Goal: Communication & Community: Answer question/provide support

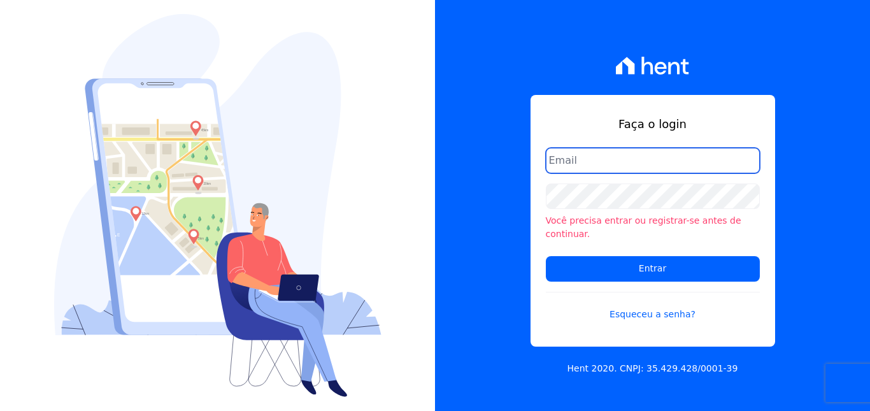
click at [594, 168] on input "email" at bounding box center [653, 160] width 214 height 25
type input "[EMAIL_ADDRESS][DOMAIN_NAME]"
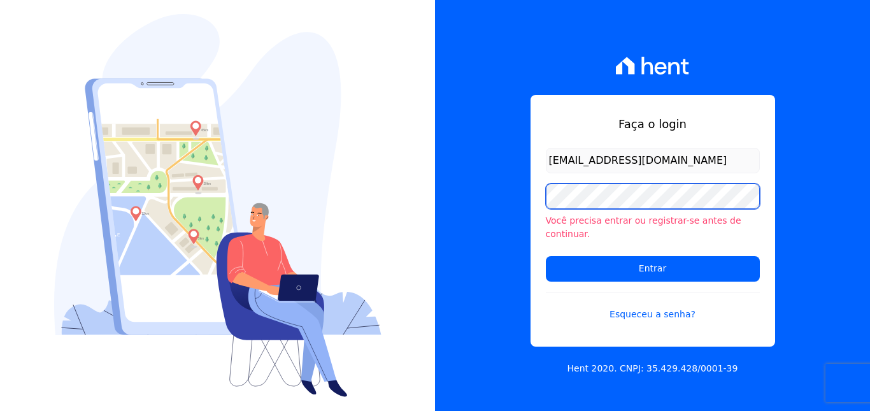
click at [546, 256] on input "Entrar" at bounding box center [653, 268] width 214 height 25
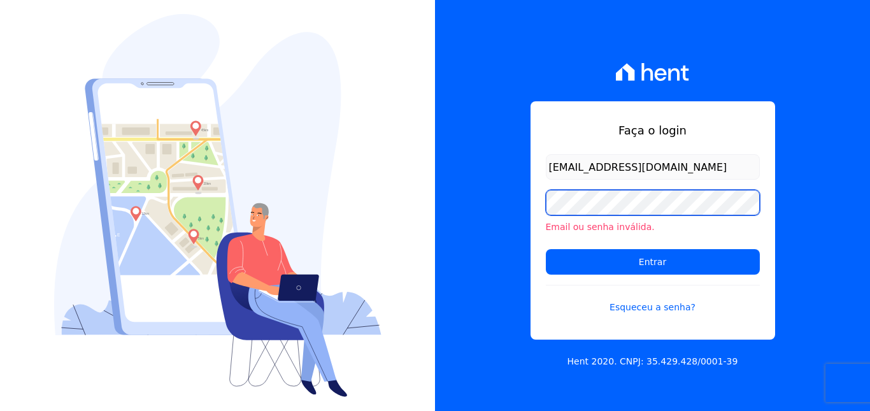
click at [546, 249] on input "Entrar" at bounding box center [653, 261] width 214 height 25
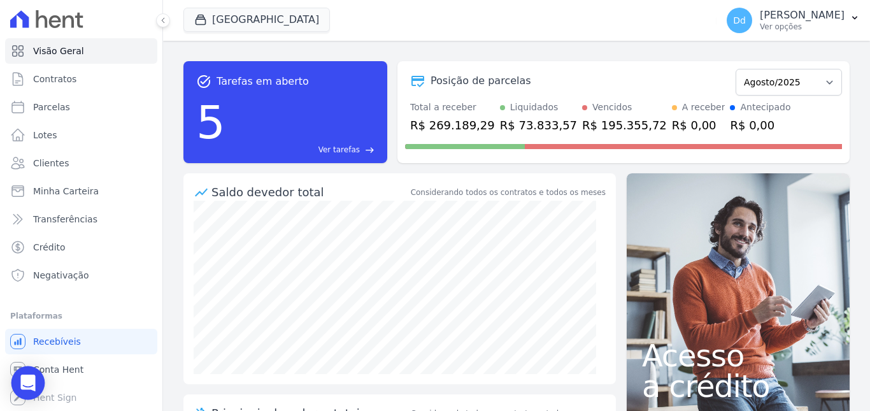
click at [30, 381] on icon "Open Intercom Messenger" at bounding box center [27, 383] width 15 height 17
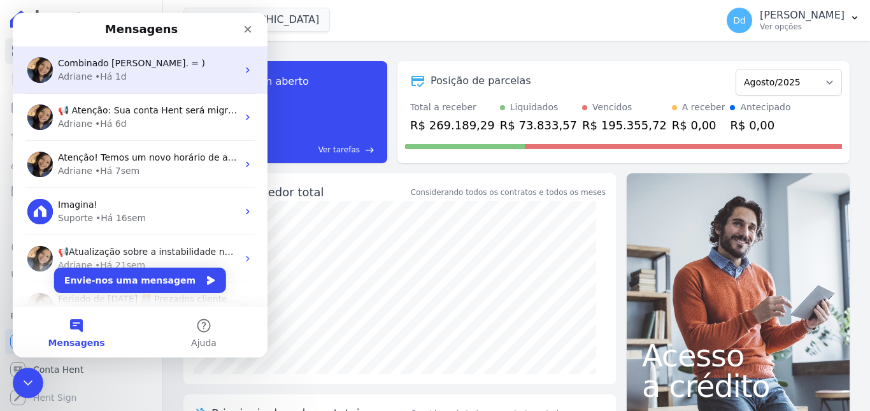
click at [118, 73] on div "• Há 1d" at bounding box center [111, 76] width 32 height 13
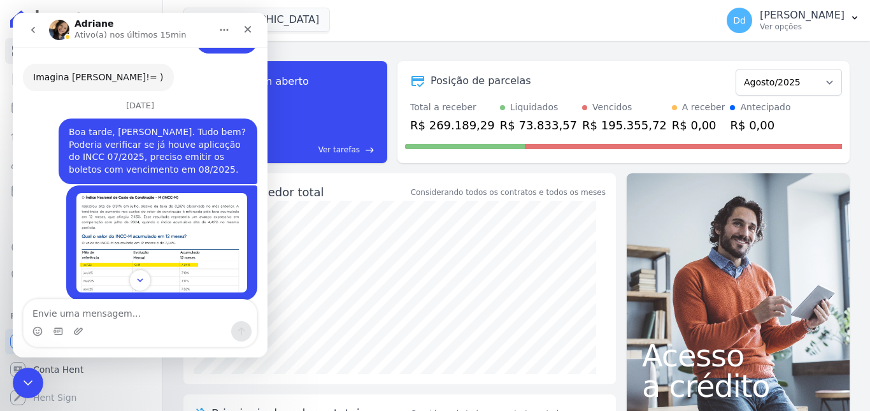
scroll to position [3715, 0]
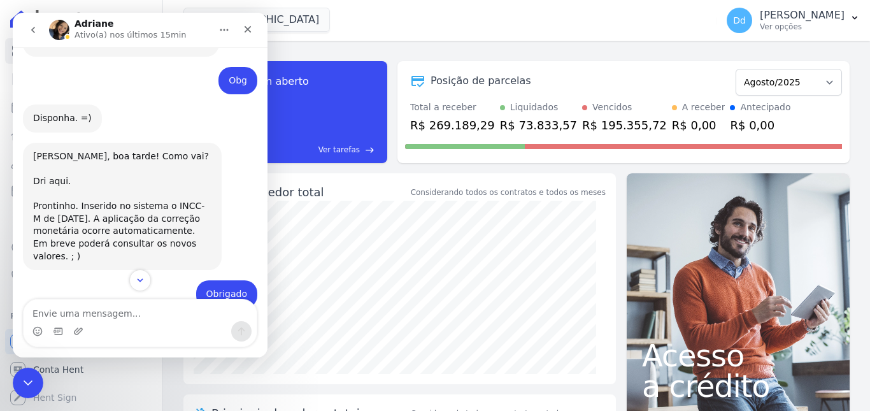
click at [36, 31] on icon "go back" at bounding box center [33, 30] width 10 height 10
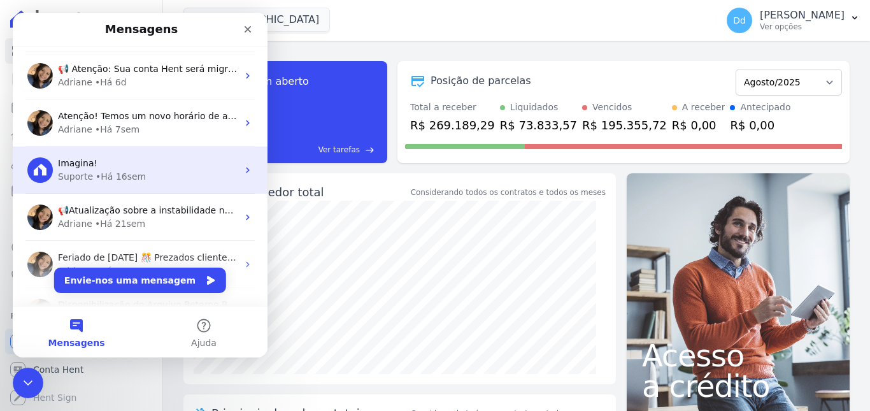
scroll to position [64, 0]
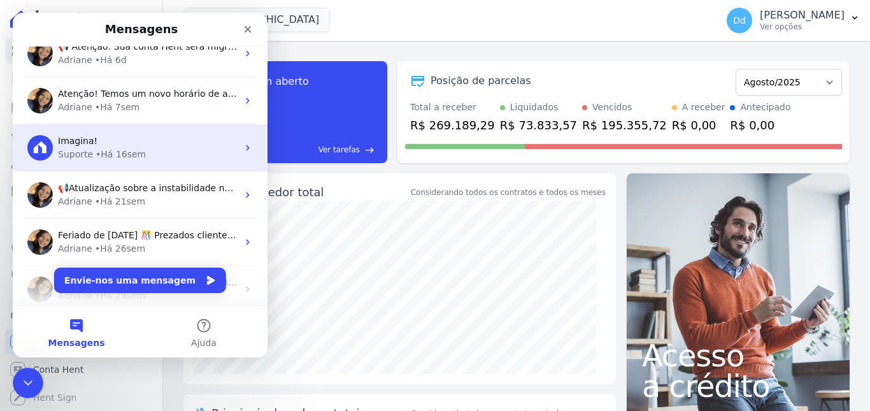
click at [173, 167] on div "Imagina! Suporte • Há 16sem" at bounding box center [140, 147] width 255 height 47
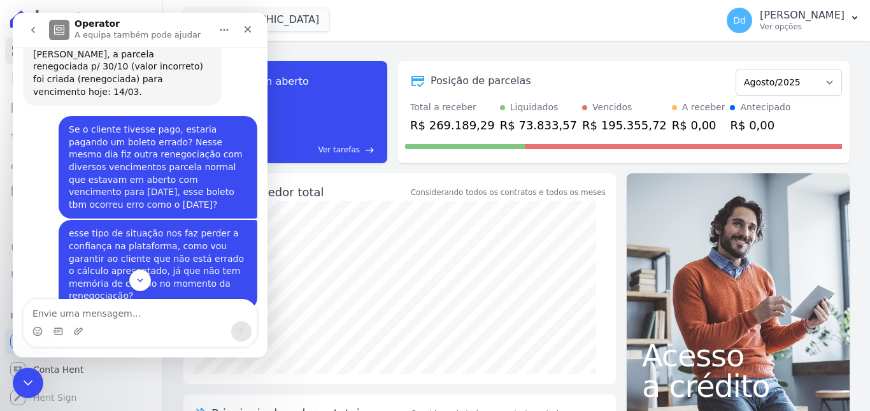
scroll to position [11348, 0]
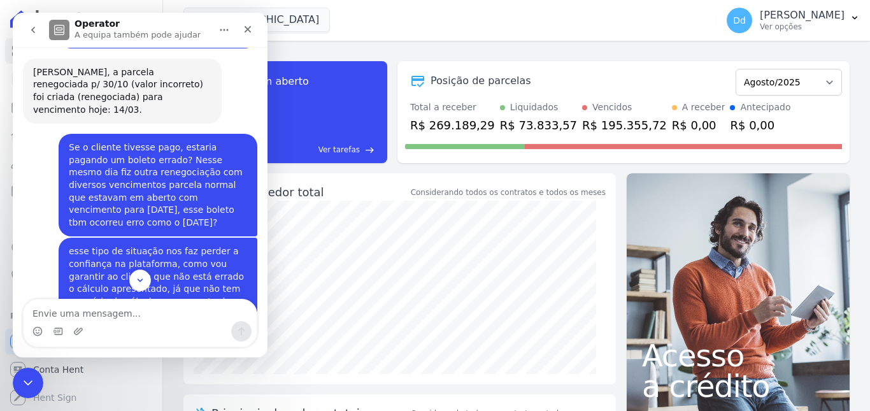
drag, startPoint x: 80, startPoint y: 90, endPoint x: 104, endPoint y: 102, distance: 26.5
copy div "Boa tarde, Adriane. Poderia rodar a correção 04/2025 para os boletos com vencim…"
click at [51, 311] on textarea "Envie uma mensagem..." at bounding box center [140, 310] width 233 height 22
paste textarea "Boa tarde, Adriane. Poderia rodar a correção 04/2025 para os boletos com vencim…"
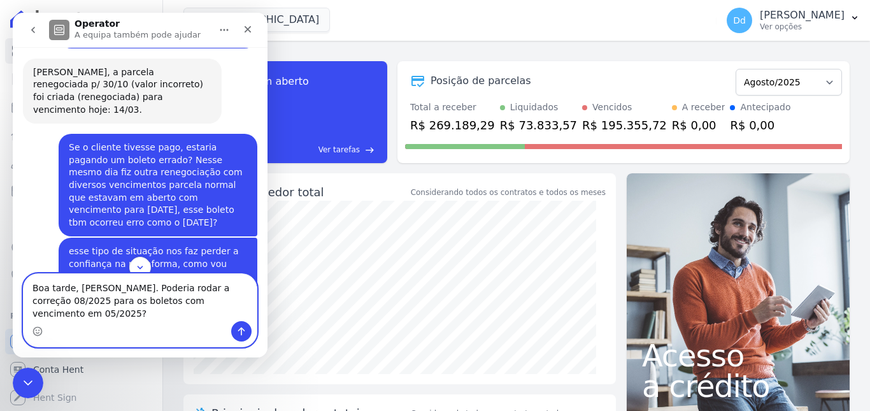
type textarea "Boa tarde, Adriane. Poderia rodar a correção 08/2025 para os boletos com vencim…"
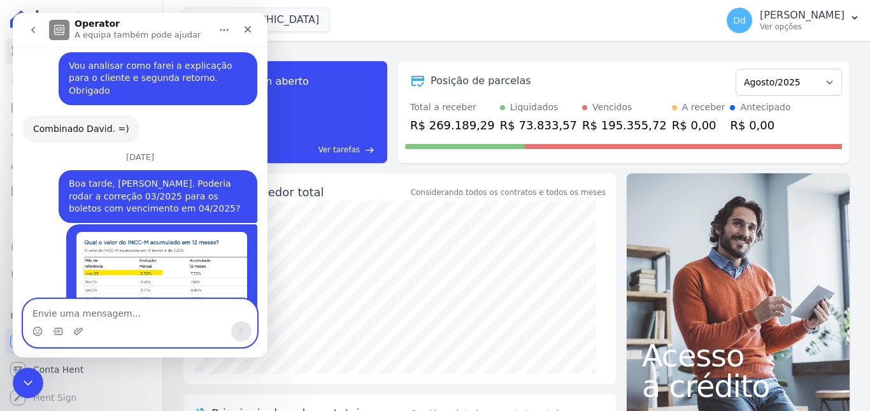
scroll to position [11874, 0]
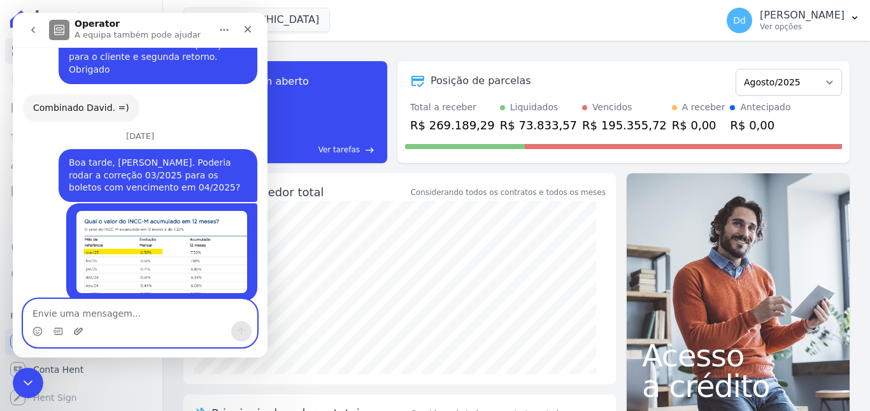
click at [77, 326] on icon "Carregar anexo" at bounding box center [78, 331] width 10 height 10
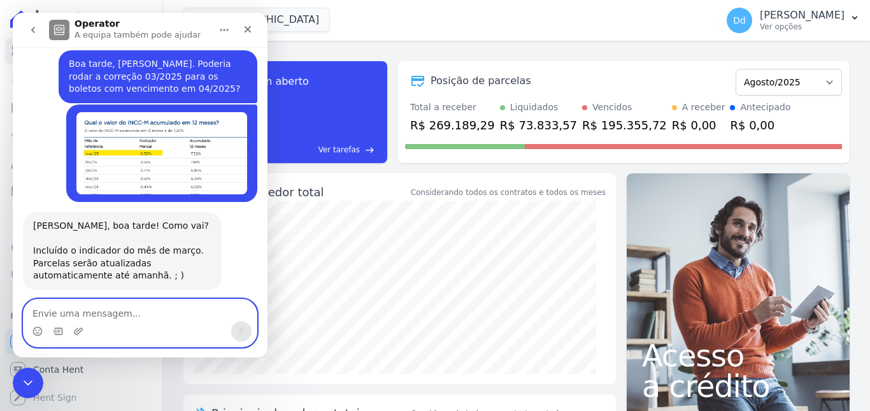
scroll to position [11976, 0]
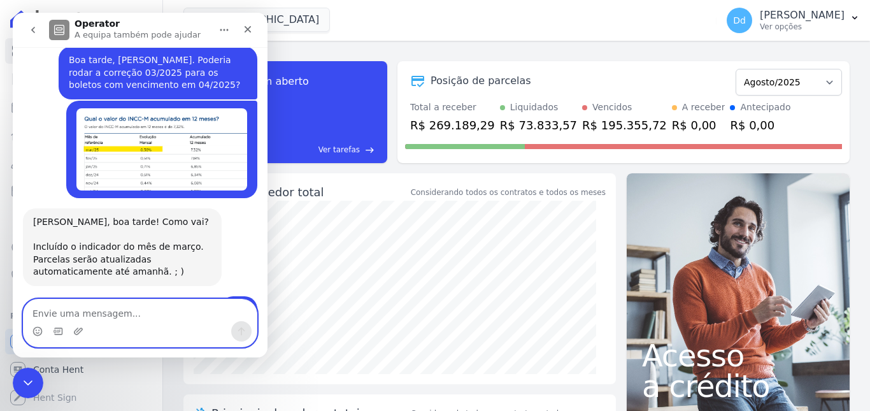
click at [116, 316] on textarea "Envie uma mensagem..." at bounding box center [140, 310] width 233 height 22
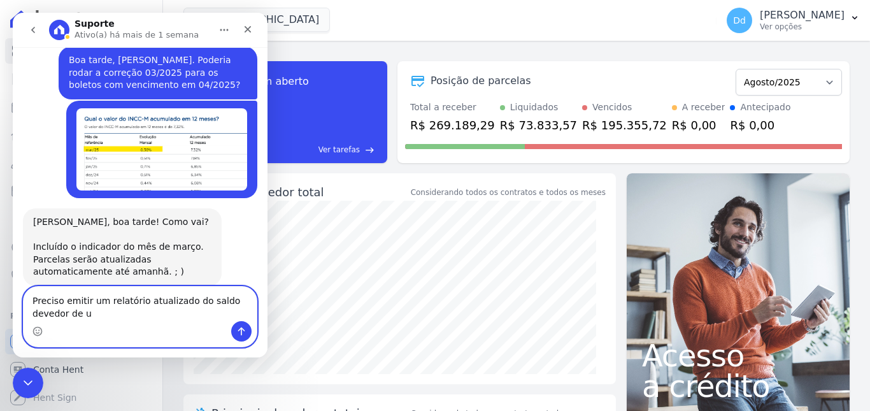
scroll to position [11989, 0]
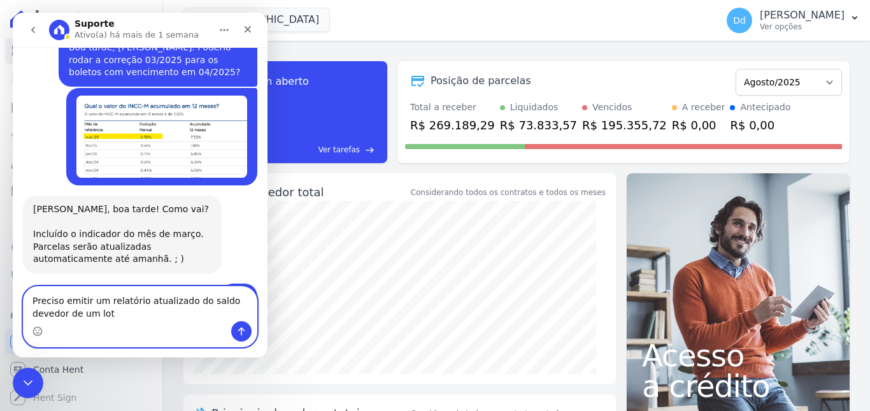
type textarea "Preciso emitir um relatório atualizado do saldo devedor de um lote"
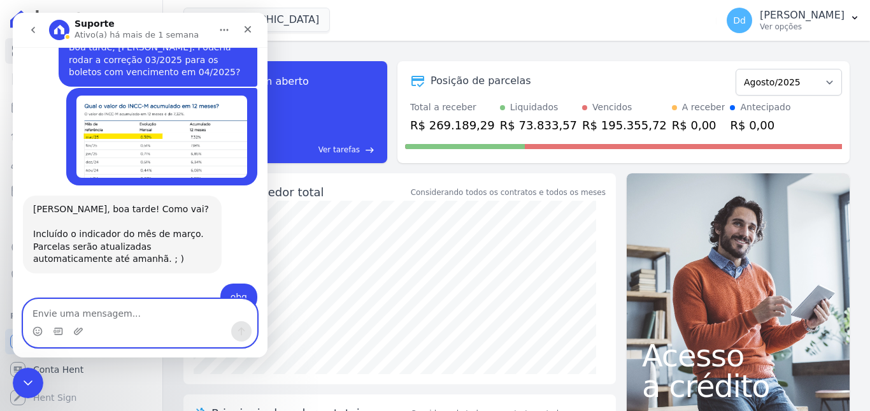
scroll to position [12018, 0]
